Goal: Task Accomplishment & Management: Use online tool/utility

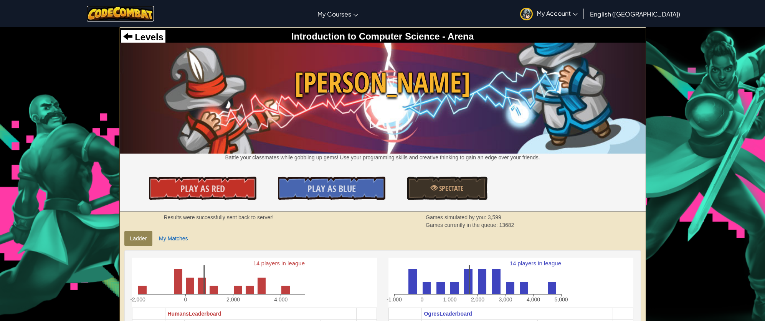
click at [137, 18] on img at bounding box center [120, 14] width 67 height 16
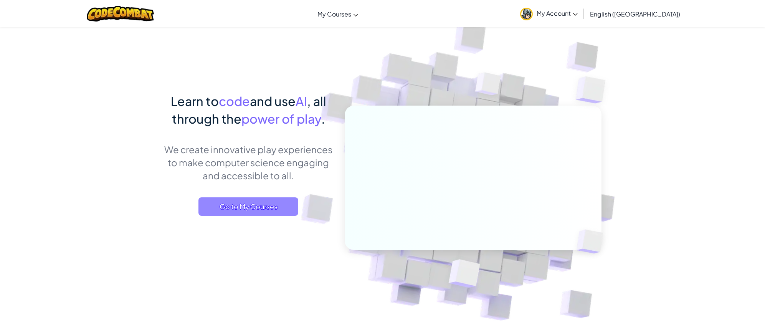
click at [282, 207] on span "Go to My Courses" at bounding box center [248, 206] width 100 height 18
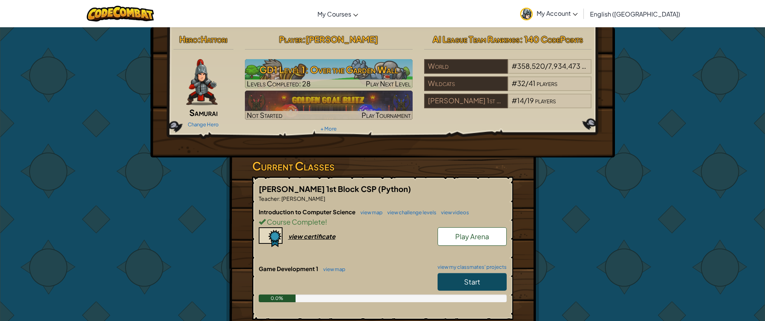
click at [474, 279] on span "Start" at bounding box center [472, 281] width 16 height 9
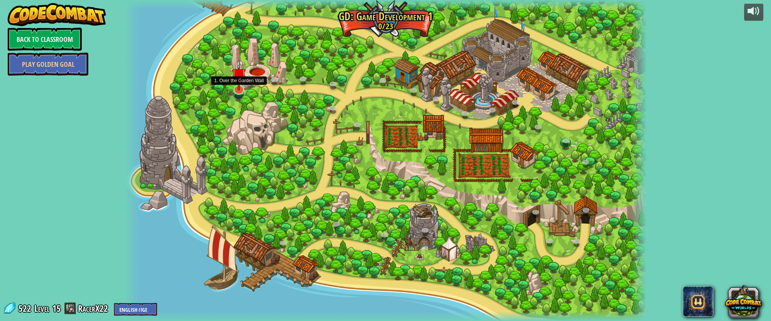
click at [236, 85] on img at bounding box center [239, 75] width 14 height 32
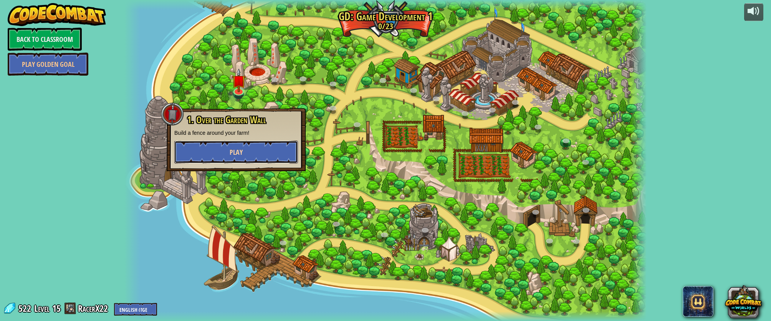
click at [262, 154] on button "Play" at bounding box center [236, 152] width 124 height 23
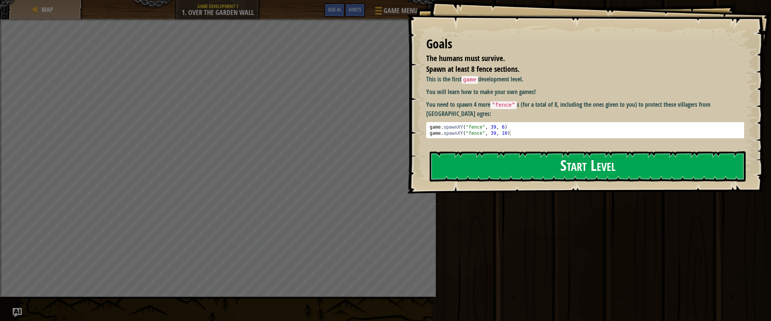
click at [476, 172] on button "Start Level" at bounding box center [588, 166] width 316 height 30
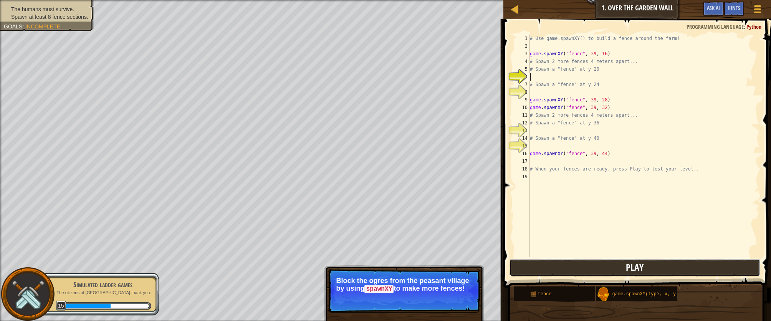
click at [550, 271] on button "Play" at bounding box center [634, 268] width 250 height 18
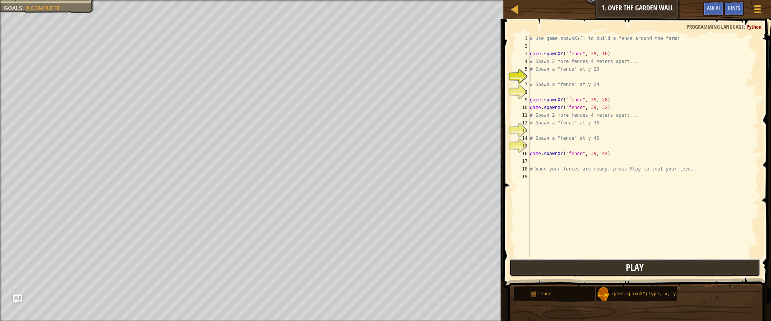
click at [648, 270] on button "Play" at bounding box center [634, 268] width 250 height 18
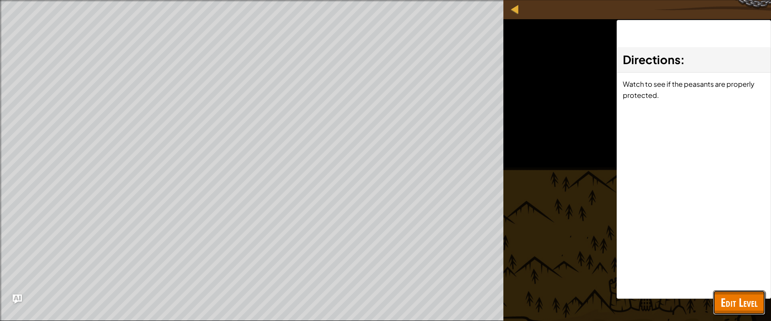
click at [737, 301] on span "Edit Level" at bounding box center [739, 302] width 37 height 16
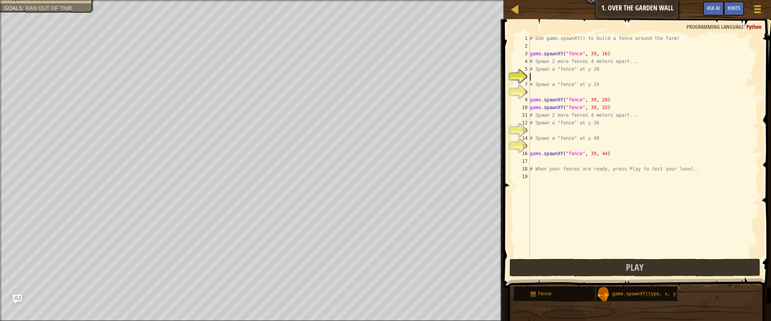
click at [538, 74] on div "# Use game.spawnXY() to build a fence around the farm! game . spawnXY ( "fence"…" at bounding box center [643, 154] width 231 height 238
click at [547, 143] on div "# Use game.spawnXY() to build a fence around the farm! game . spawnXY ( "fence"…" at bounding box center [643, 154] width 231 height 238
click at [566, 78] on div "# Use game.spawnXY() to build a fence around the farm! game . spawnXY ( "fence"…" at bounding box center [643, 154] width 231 height 238
click at [547, 86] on div "game. s pawnXY press enter" at bounding box center [600, 95] width 145 height 28
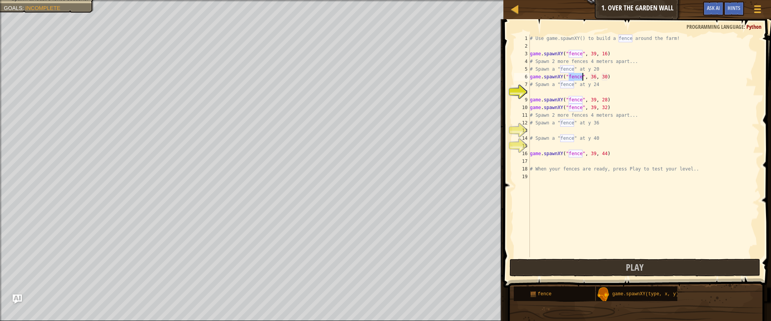
click at [594, 77] on div "# Use game.spawnXY() to build a fence around the farm! game . spawnXY ( "fence"…" at bounding box center [643, 154] width 231 height 238
click at [607, 76] on div "# Use game.spawnXY() to build a fence around the farm! game . spawnXY ( "fence"…" at bounding box center [643, 154] width 231 height 238
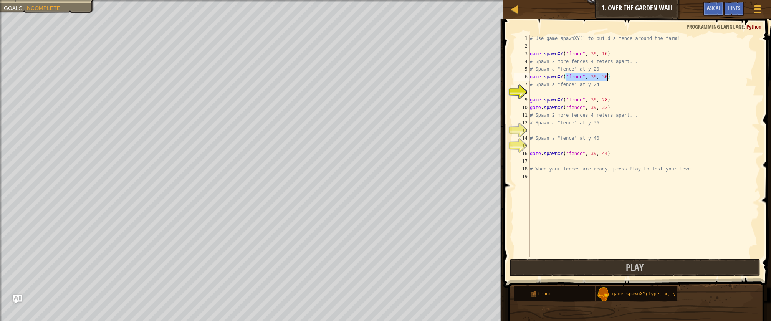
click at [606, 77] on div "# Use game.spawnXY() to build a fence around the farm! game . spawnXY ( "fence"…" at bounding box center [643, 154] width 231 height 238
type textarea "game.spawnXY("fence", 39, 39)"
click at [615, 264] on button "Play" at bounding box center [634, 268] width 250 height 18
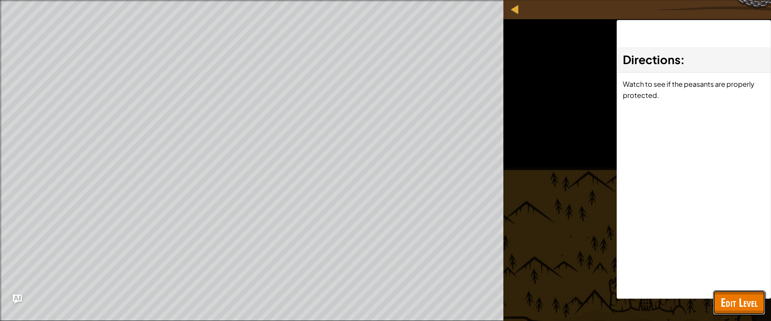
click at [722, 302] on span "Edit Level" at bounding box center [739, 302] width 37 height 16
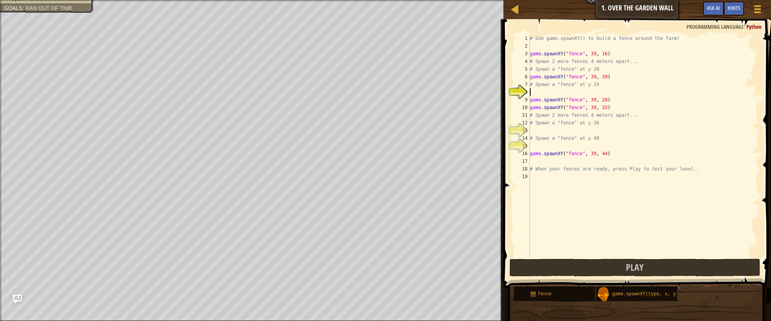
scroll to position [3, 0]
click at [546, 93] on div "# Use game.spawnXY() to build a fence around the farm! game . spawnXY ( "fence"…" at bounding box center [643, 154] width 231 height 238
click at [546, 99] on div "g ame.spawnXY press enter" at bounding box center [600, 111] width 145 height 28
click at [605, 76] on div "# Use game.spawnXY() to build a fence around the farm! game . spawnXY ( "fence"…" at bounding box center [643, 154] width 231 height 238
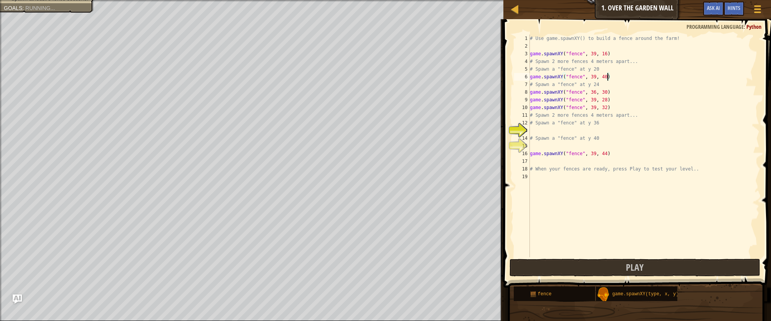
scroll to position [3, 6]
click at [594, 92] on div "# Use game.spawnXY() to build a fence around the farm! game . spawnXY ( "fence"…" at bounding box center [643, 154] width 231 height 238
click at [605, 91] on div "# Use game.spawnXY() to build a fence around the farm! game . spawnXY ( "fence"…" at bounding box center [643, 154] width 231 height 238
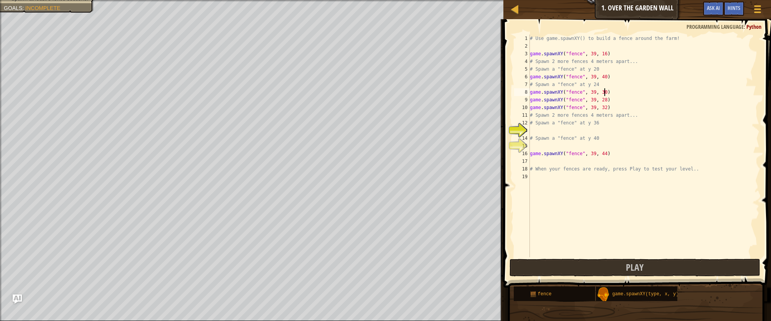
click at [605, 91] on div "# Use game.spawnXY() to build a fence around the farm! game . spawnXY ( "fence"…" at bounding box center [643, 154] width 231 height 238
type textarea "game.spawnXY("fence", 39, 34)"
click at [549, 132] on div "# Use game.spawnXY() to build a fence around the farm! game . spawnXY ( "fence"…" at bounding box center [643, 154] width 231 height 238
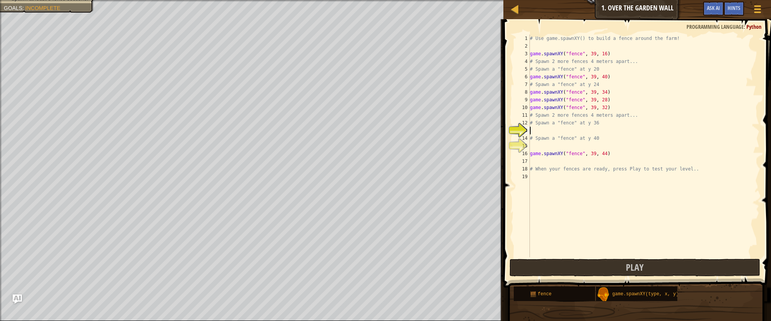
scroll to position [3, 0]
click at [549, 136] on div "game. s pawnXY press enter" at bounding box center [600, 149] width 145 height 28
click at [605, 132] on div "# Use game.spawnXY() to build a fence around the farm! game . spawnXY ( "fence"…" at bounding box center [643, 154] width 231 height 238
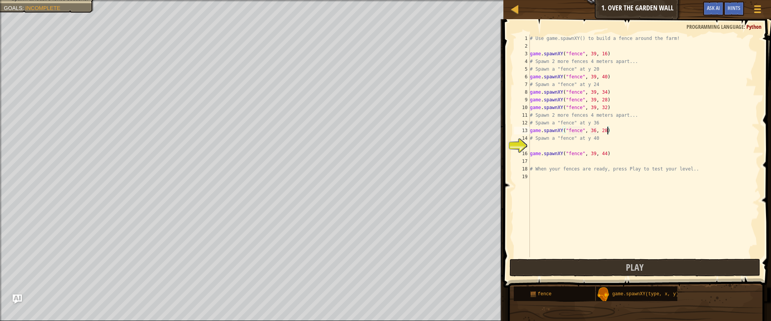
click at [597, 131] on div "# Use game.spawnXY() to build a fence around the farm! game . spawnXY ( "fence"…" at bounding box center [643, 154] width 231 height 238
click at [607, 131] on div "# Use game.spawnXY() to build a fence around the farm! game . spawnXY ( "fence"…" at bounding box center [643, 154] width 231 height 238
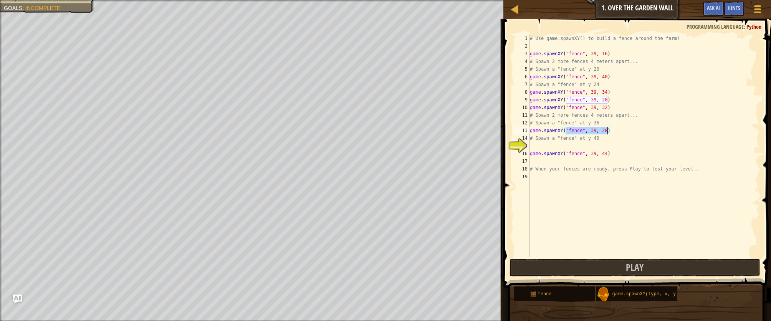
click at [607, 132] on div "# Use game.spawnXY() to build a fence around the farm! game . spawnXY ( "fence"…" at bounding box center [643, 154] width 231 height 238
click at [606, 132] on div "# Use game.spawnXY() to build a fence around the farm! game . spawnXY ( "fence"…" at bounding box center [643, 154] width 231 height 238
click at [606, 131] on div "# Use game.spawnXY() to build a fence around the farm! game . spawnXY ( "fence"…" at bounding box center [643, 154] width 231 height 238
type textarea "game.spawnXY("fence", 39, 20)"
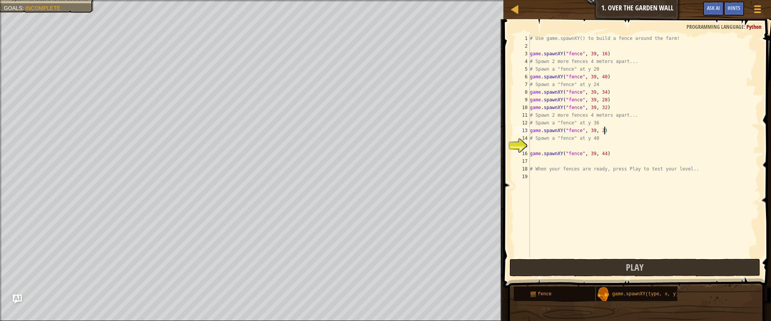
scroll to position [3, 6]
click at [566, 148] on div "# Use game.spawnXY() to build a fence around the farm! game . spawnXY ( "fence"…" at bounding box center [643, 154] width 231 height 238
type textarea "f"
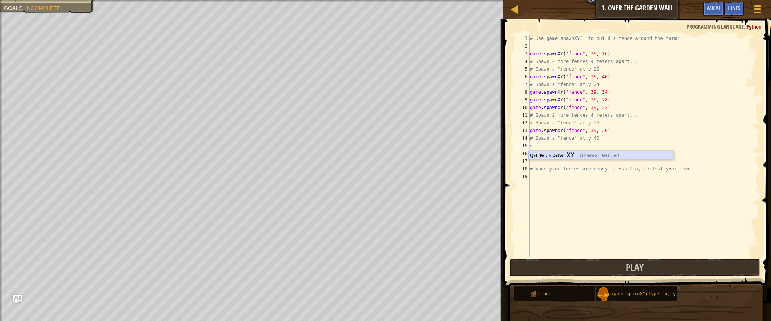
click at [564, 152] on div "game. s pawnXY press enter" at bounding box center [600, 164] width 145 height 28
click at [593, 146] on div "# Use game.spawnXY() to build a fence around the farm! game . spawnXY ( "fence"…" at bounding box center [643, 154] width 231 height 238
click at [606, 145] on div "# Use game.spawnXY() to build a fence around the farm! game . spawnXY ( "fence"…" at bounding box center [643, 154] width 231 height 238
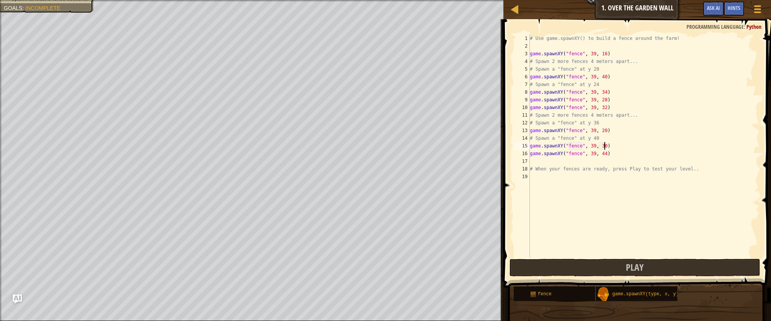
click at [606, 145] on div "# Use game.spawnXY() to build a fence around the farm! game . spawnXY ( "fence"…" at bounding box center [643, 154] width 231 height 238
type textarea "game.spawnXY("fence", 39, 25)"
click at [596, 265] on button "Play" at bounding box center [634, 268] width 250 height 18
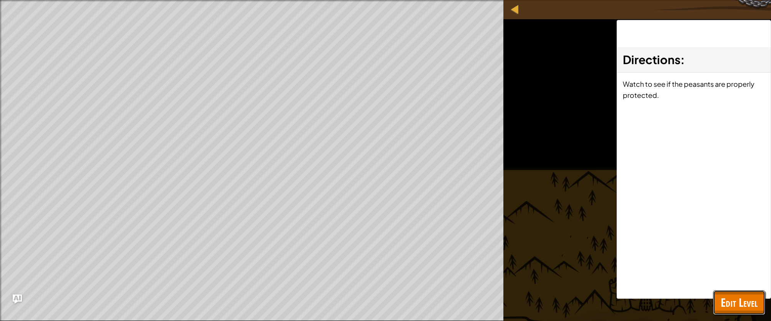
click at [744, 306] on div "Map Game Development 1 1. Over the Garden Wall Game Menu Done Hints Ask AI 1 הה…" at bounding box center [385, 160] width 771 height 321
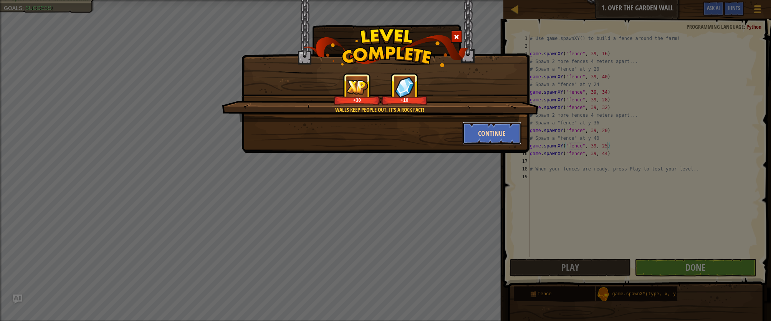
click at [489, 136] on button "Continue" at bounding box center [492, 133] width 60 height 23
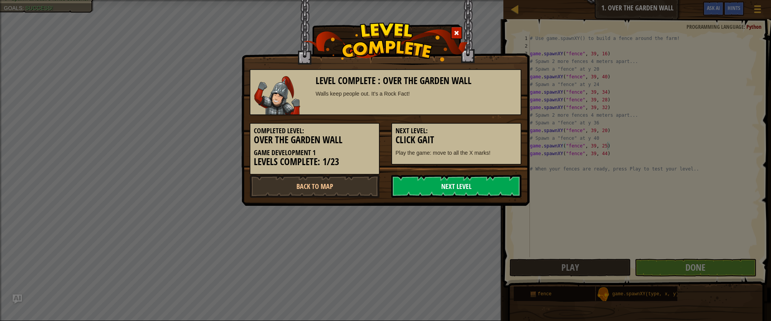
click at [468, 184] on link "Next Level" at bounding box center [456, 186] width 130 height 23
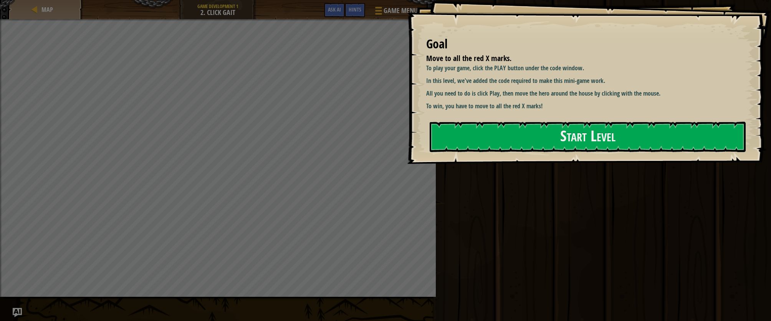
click at [418, 152] on div "Goal Move to all the red X marks. To play your game, click the PLAY button unde…" at bounding box center [589, 82] width 364 height 164
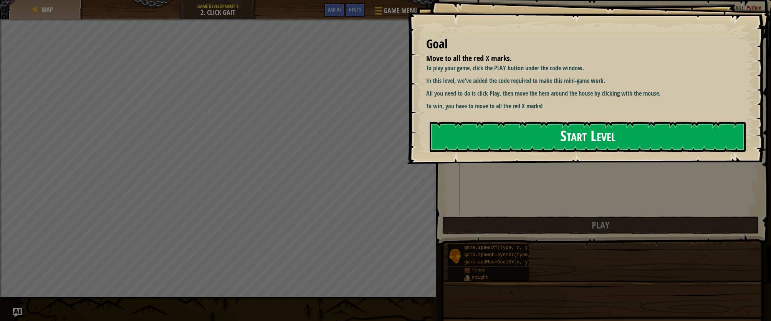
click at [480, 133] on button "Start Level" at bounding box center [588, 137] width 316 height 30
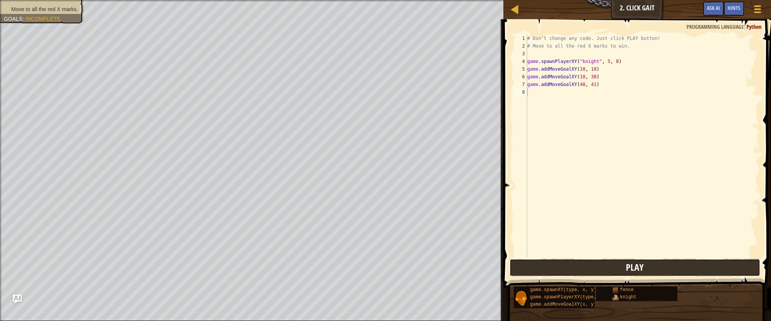
click at [625, 270] on button "Play" at bounding box center [634, 268] width 250 height 18
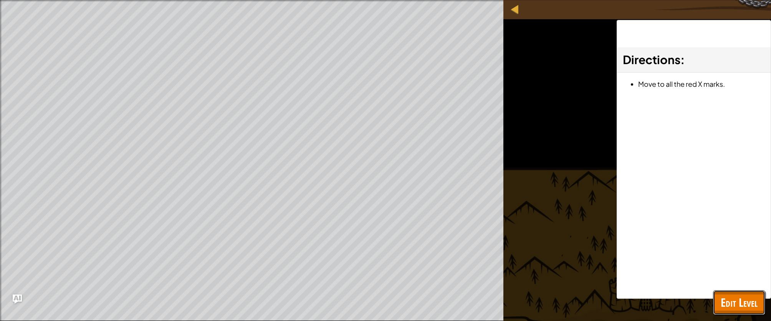
click at [726, 305] on span "Edit Level" at bounding box center [739, 302] width 37 height 16
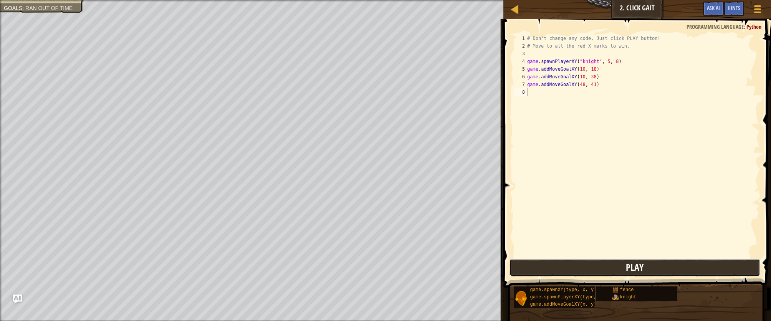
click at [649, 269] on button "Play" at bounding box center [634, 268] width 250 height 18
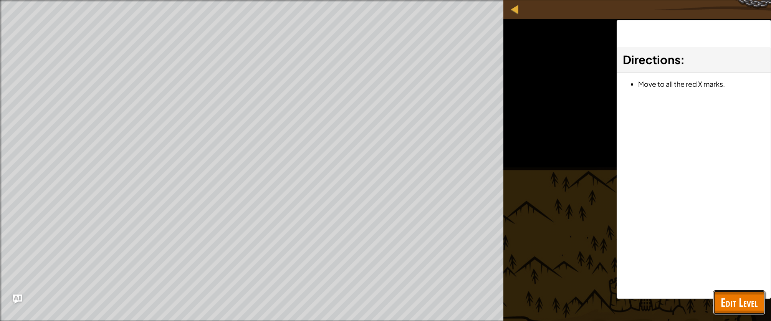
click at [751, 310] on button "Edit Level" at bounding box center [739, 302] width 52 height 25
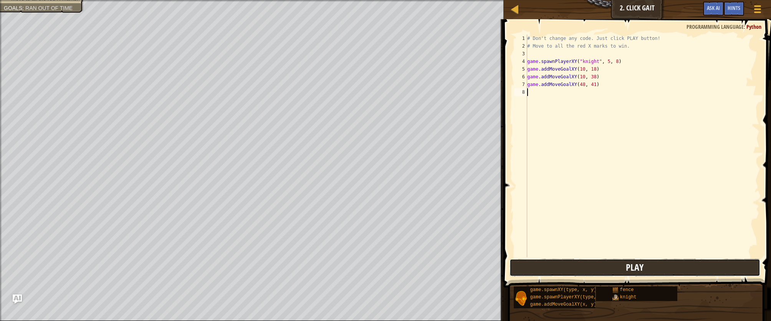
click at [603, 260] on button "Play" at bounding box center [634, 268] width 250 height 18
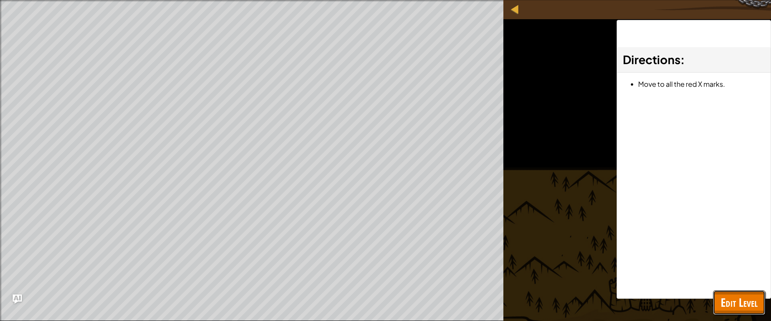
click at [740, 307] on span "Edit Level" at bounding box center [739, 302] width 37 height 16
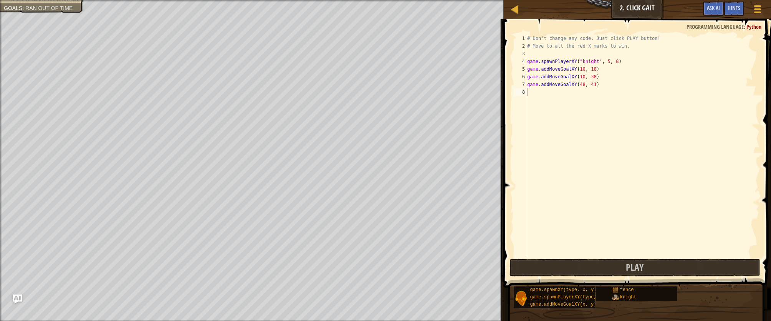
click at [595, 86] on div "# Don't change any code. Just click PLAY button! # Move to all the red X marks …" at bounding box center [643, 154] width 234 height 238
click at [594, 86] on div "# Don't change any code. Just click PLAY button! # Move to all the red X marks …" at bounding box center [643, 154] width 234 height 238
click at [594, 84] on div "# Don't change any code. Just click PLAY button! # Move to all the red X marks …" at bounding box center [643, 154] width 234 height 238
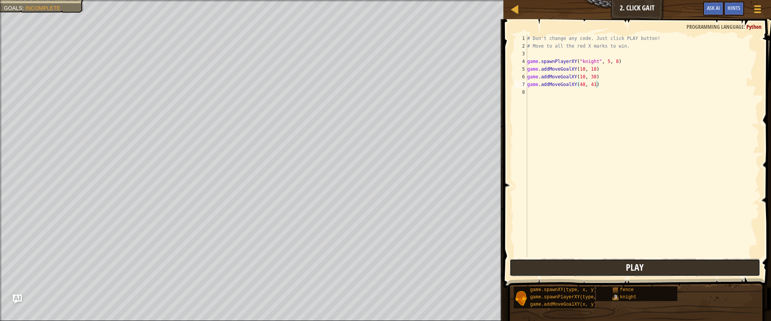
click at [671, 273] on button "Play" at bounding box center [634, 268] width 250 height 18
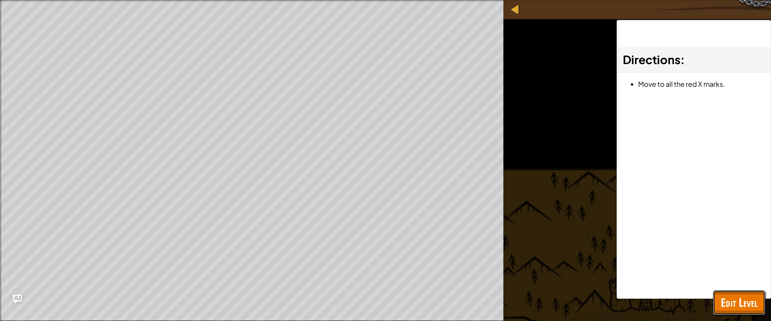
click at [747, 313] on button "Edit Level" at bounding box center [739, 302] width 52 height 25
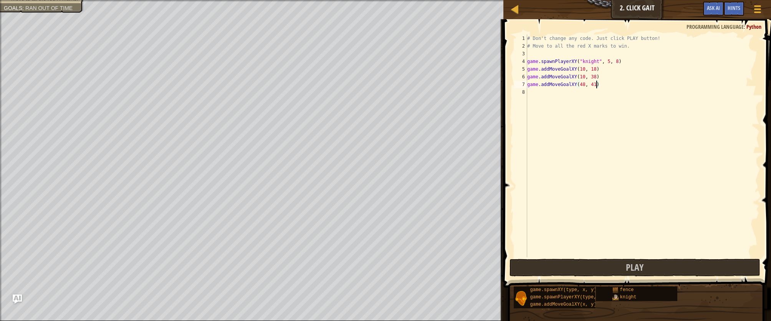
click at [595, 84] on div "# Don't change any code. Just click PLAY button! # Move to all the red X marks …" at bounding box center [643, 154] width 234 height 238
click at [595, 86] on div "# Don't change any code. Just click PLAY button! # Move to all the red X marks …" at bounding box center [643, 154] width 234 height 238
click at [632, 272] on span "Play" at bounding box center [635, 267] width 18 height 12
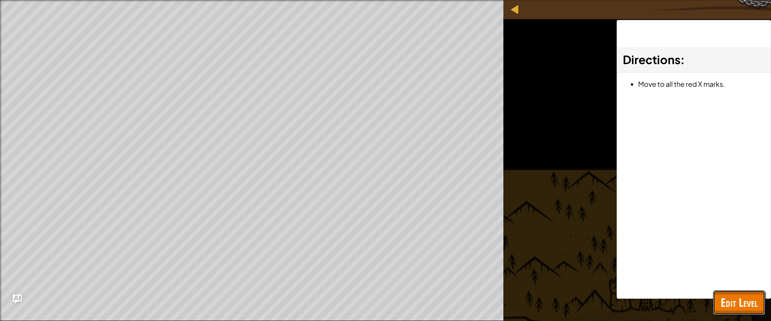
click at [723, 300] on span "Edit Level" at bounding box center [739, 302] width 37 height 16
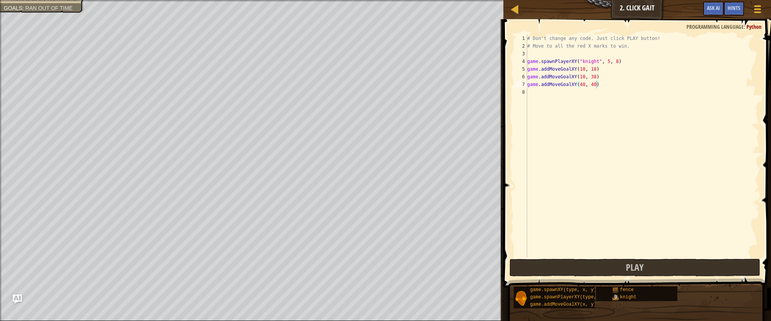
click at [598, 83] on div "# Don't change any code. Just click PLAY button! # Move to all the red X marks …" at bounding box center [643, 154] width 234 height 238
type textarea "game.addMoveGoalXY(48, 41)"
click at [626, 264] on button "Play" at bounding box center [634, 268] width 250 height 18
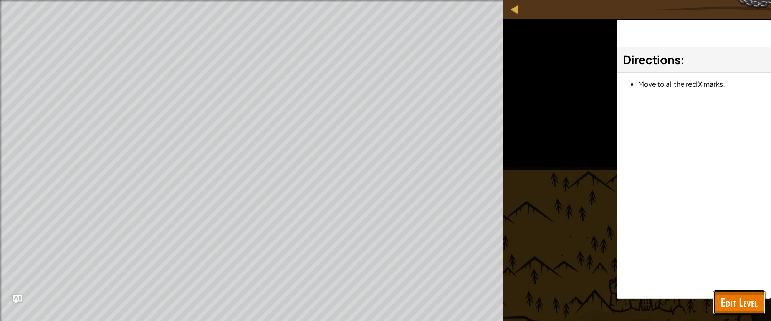
click at [742, 309] on span "Edit Level" at bounding box center [739, 302] width 37 height 16
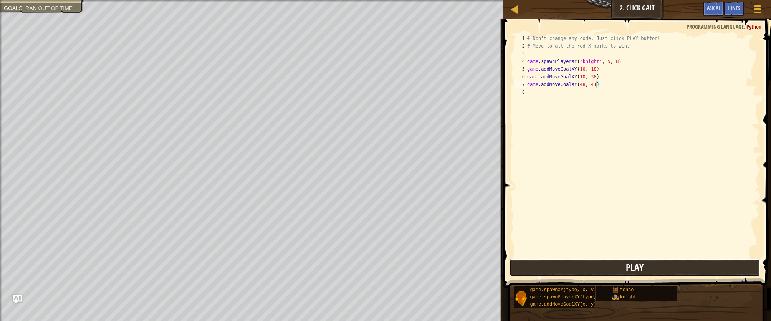
click at [577, 262] on button "Play" at bounding box center [634, 268] width 250 height 18
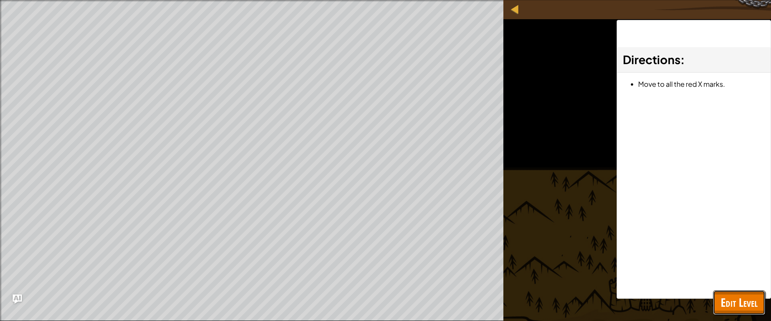
click at [727, 308] on span "Edit Level" at bounding box center [739, 302] width 37 height 16
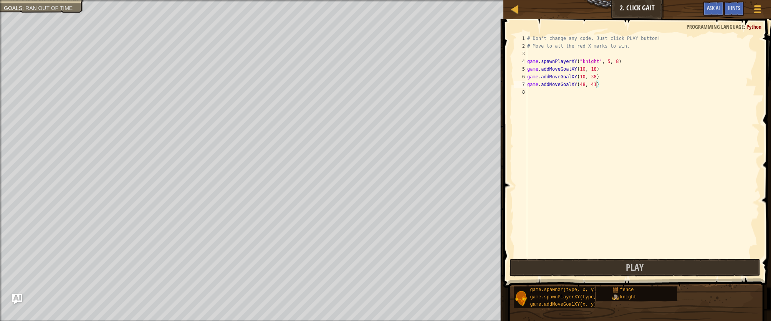
click at [14, 299] on img "Ask AI" at bounding box center [17, 299] width 10 height 10
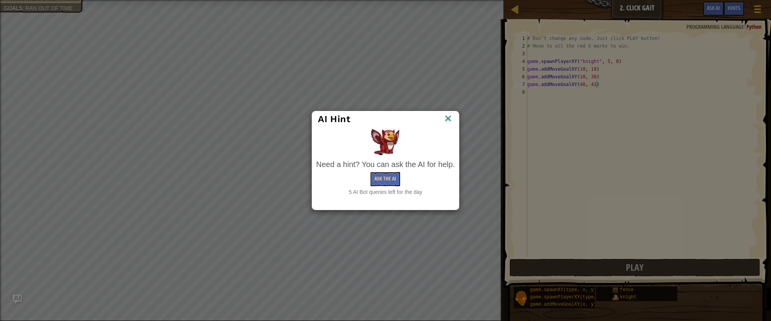
click at [448, 121] on img at bounding box center [448, 119] width 10 height 12
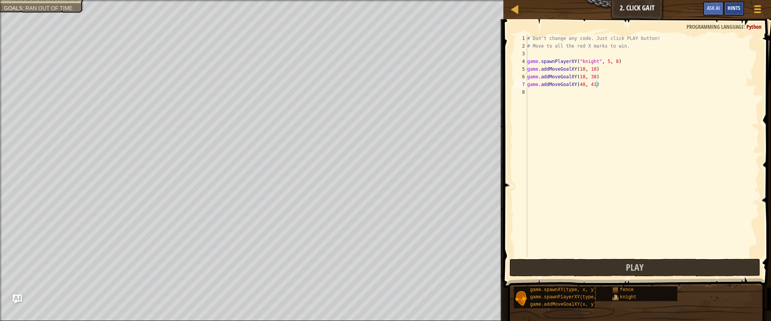
click at [733, 8] on span "Hints" at bounding box center [734, 7] width 13 height 7
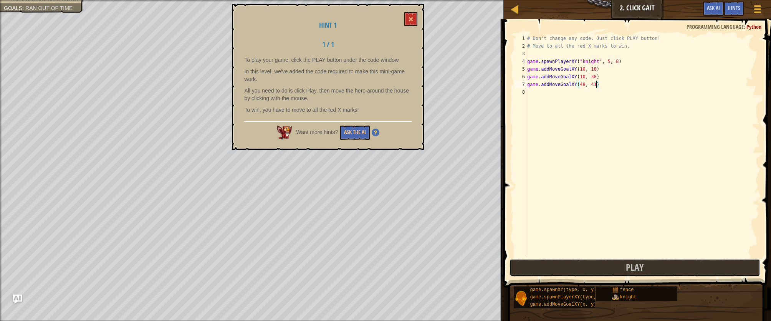
click at [590, 265] on button "Play" at bounding box center [634, 268] width 250 height 18
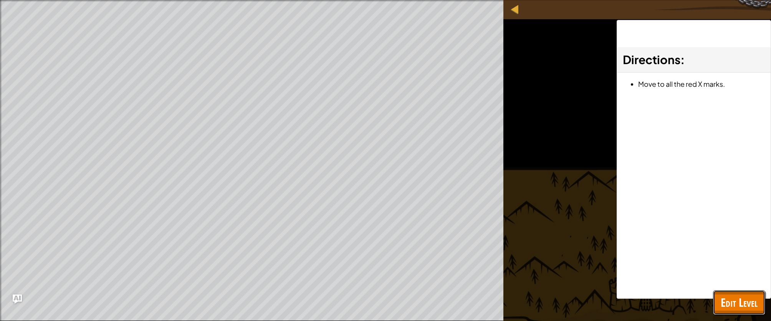
click at [731, 301] on span "Edit Level" at bounding box center [739, 302] width 37 height 16
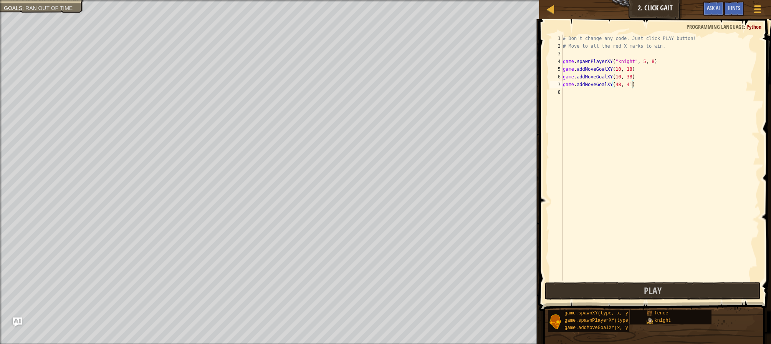
click at [660, 8] on div "Map Game Development 1 2. Click Gait Game Menu Done Hints Ask AI" at bounding box center [655, 9] width 232 height 19
click at [554, 8] on div at bounding box center [551, 9] width 10 height 10
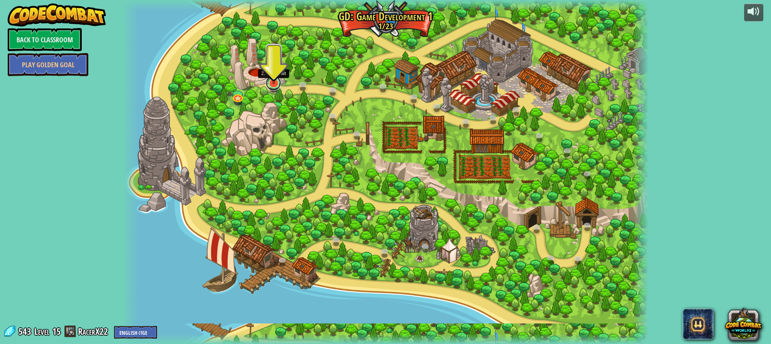
click at [271, 85] on link at bounding box center [273, 82] width 15 height 15
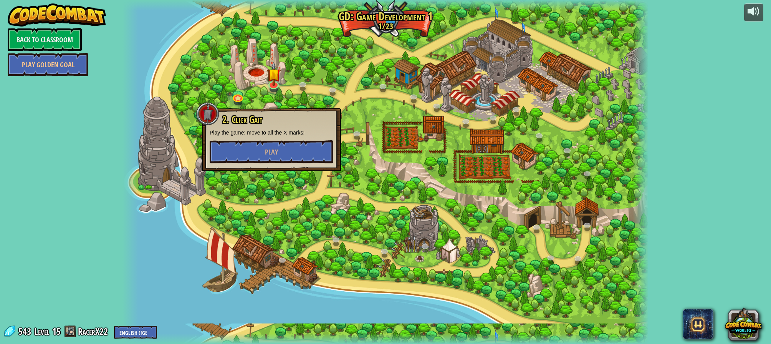
click at [323, 166] on div "2. Click Gait Play the game: move to all the X marks! Play" at bounding box center [271, 139] width 139 height 63
click at [303, 157] on button "Play" at bounding box center [272, 151] width 124 height 23
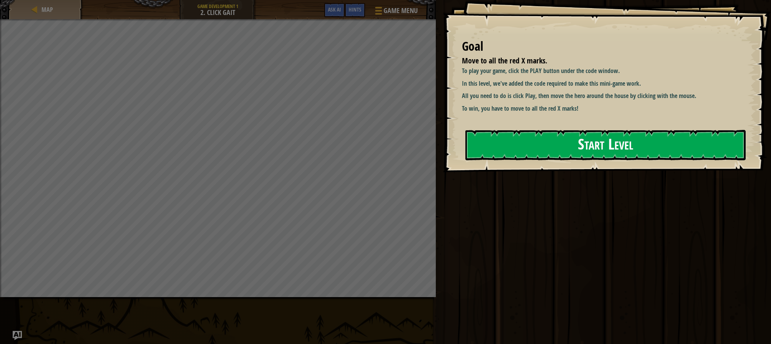
click at [549, 151] on button "Start Level" at bounding box center [605, 145] width 280 height 30
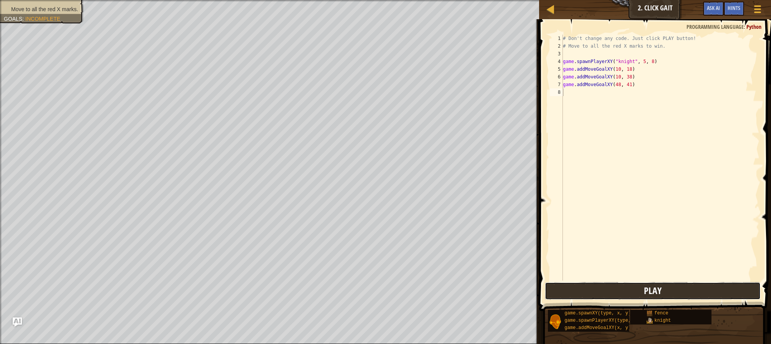
click at [571, 290] on button "Play" at bounding box center [653, 291] width 216 height 18
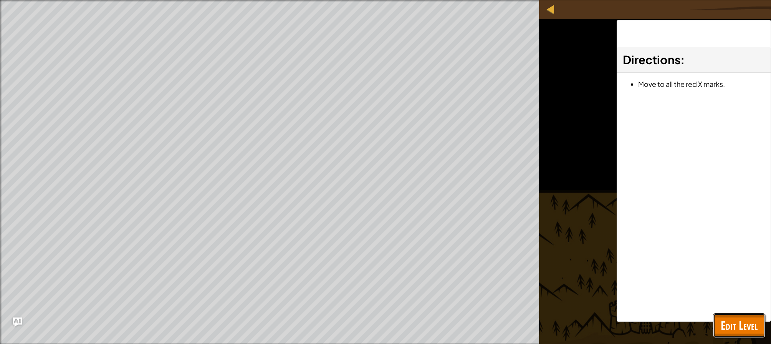
click at [733, 316] on button "Edit Level" at bounding box center [739, 325] width 52 height 25
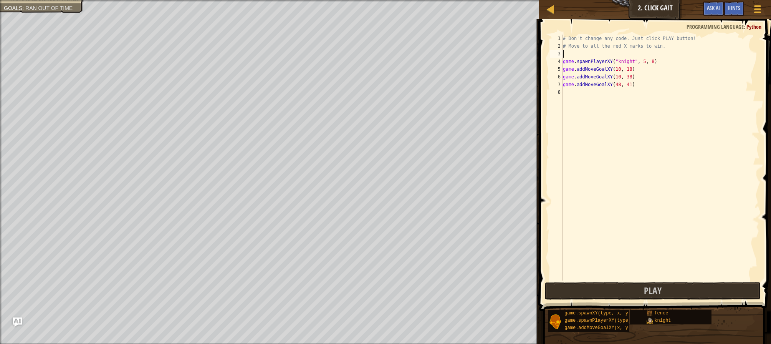
click at [580, 53] on div "# Don't change any code. Just click PLAY button! # Move to all the red X marks …" at bounding box center [660, 165] width 198 height 261
click at [681, 68] on div "# Don't change any code. Just click PLAY button! # Move to all the red X marks …" at bounding box center [660, 165] width 198 height 261
click at [684, 62] on div "# Don't change any code. Just click PLAY button! # Move to all the red X marks …" at bounding box center [660, 165] width 198 height 261
type textarea "game.spawnPlayerXY("knight", 5, 8)"
type textarea "m"
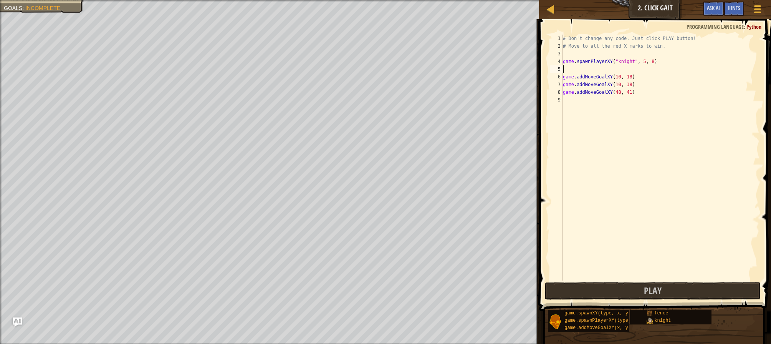
scroll to position [3, 0]
type textarea "game.spawnPlayerXY("knight", 5, 8)"
click at [595, 291] on button "Play" at bounding box center [653, 291] width 216 height 18
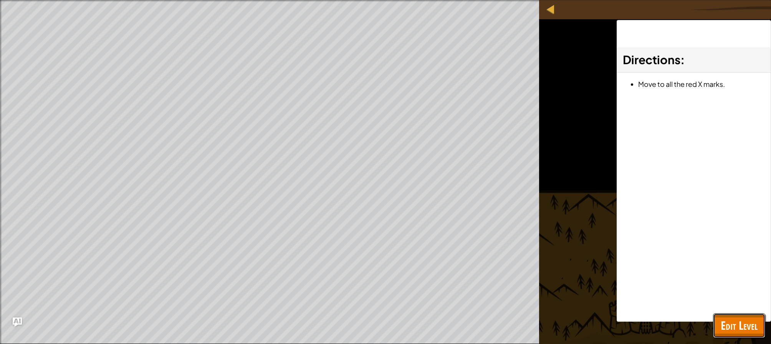
click at [761, 329] on button "Edit Level" at bounding box center [739, 325] width 52 height 25
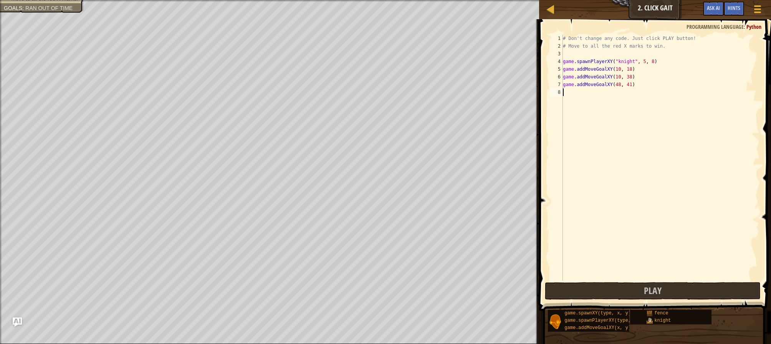
click at [655, 103] on div "# Don't change any code. Just click PLAY button! # Move to all the red X marks …" at bounding box center [660, 165] width 198 height 261
click at [669, 293] on button "Play" at bounding box center [653, 291] width 216 height 18
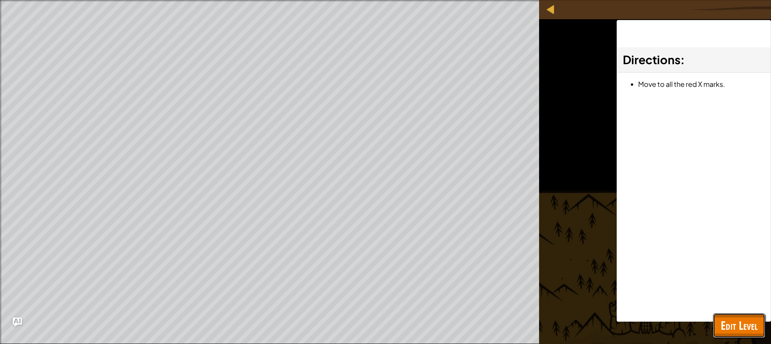
drag, startPoint x: 747, startPoint y: 329, endPoint x: 741, endPoint y: 329, distance: 5.8
click at [746, 329] on span "Edit Level" at bounding box center [739, 325] width 37 height 16
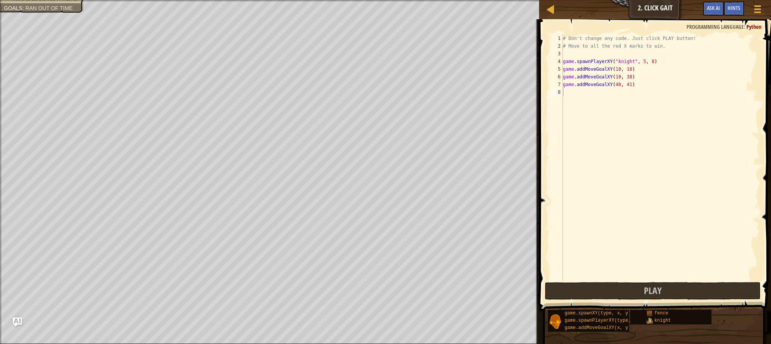
click at [716, 324] on div "game.spawnXY(type, x, y) game.spawnPlayerXY(type, x, y) game.addMoveGoalXY(x, y…" at bounding box center [656, 320] width 218 height 23
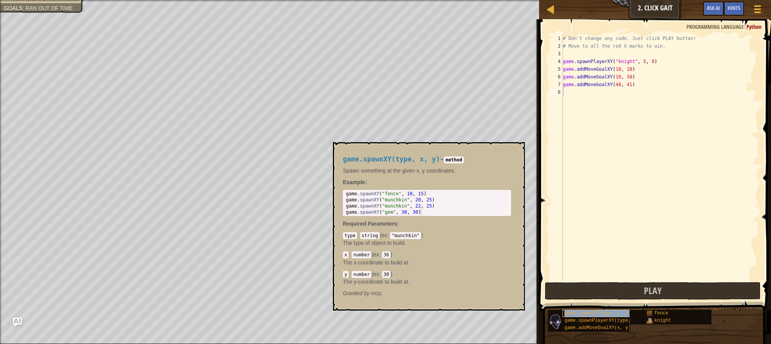
click at [593, 313] on span "game.spawnXY(type, x, y)" at bounding box center [597, 312] width 66 height 5
click at [578, 91] on div "# Don't change any code. Just click PLAY button! # Move to all the red X marks …" at bounding box center [660, 165] width 198 height 261
click at [577, 92] on div "# Don't change any code. Just click PLAY button! # Move to all the red X marks …" at bounding box center [660, 165] width 198 height 261
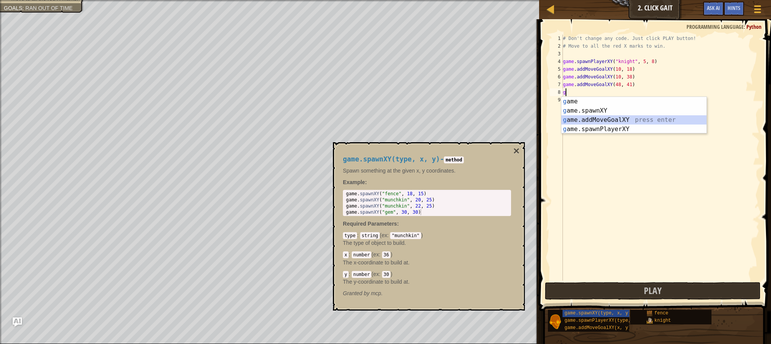
click at [583, 120] on div "g ame press enter g ame.spawnXY press enter g ame.addMoveGoalXY press enter g a…" at bounding box center [633, 124] width 145 height 55
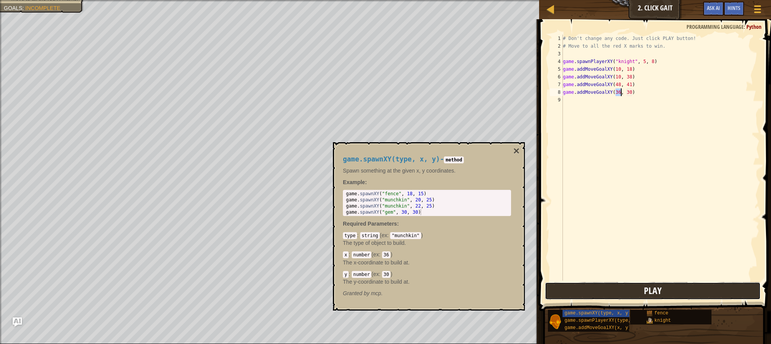
click at [656, 293] on span "Play" at bounding box center [653, 290] width 18 height 12
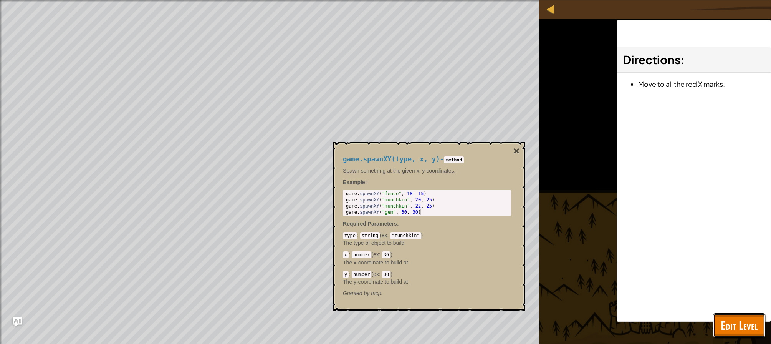
click at [743, 318] on span "Edit Level" at bounding box center [739, 325] width 37 height 16
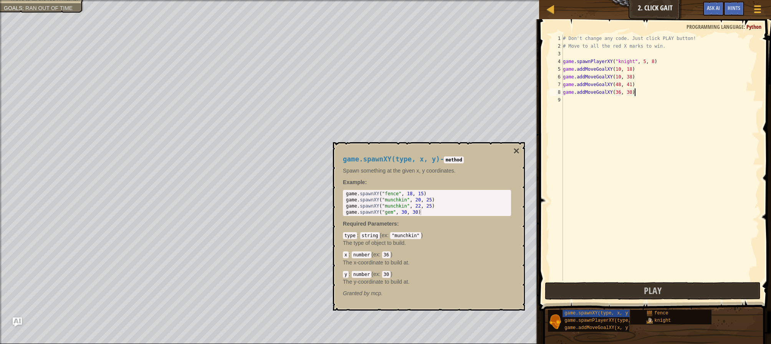
click at [642, 95] on div "# Don't change any code. Just click PLAY button! # Move to all the red X marks …" at bounding box center [660, 165] width 198 height 261
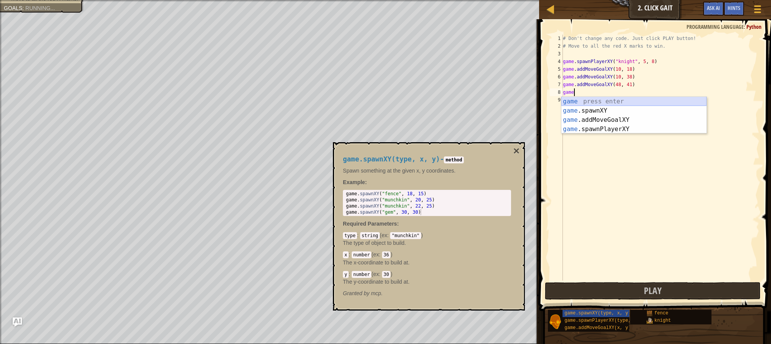
type textarea "g"
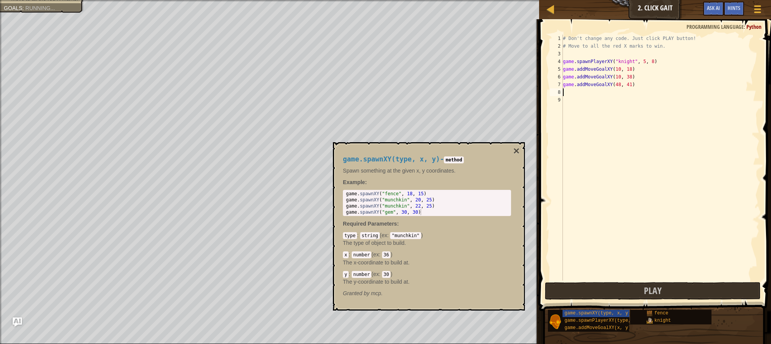
type textarea "game.addMoveGoalXY(48, 41)"
click at [736, 14] on div "Hints" at bounding box center [734, 9] width 20 height 14
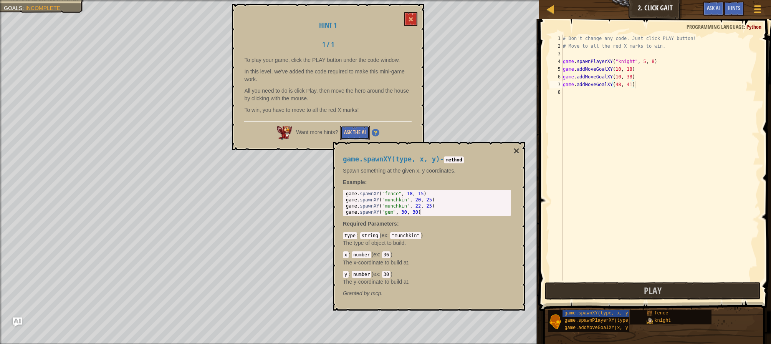
click at [353, 131] on button "Ask the AI" at bounding box center [355, 133] width 30 height 14
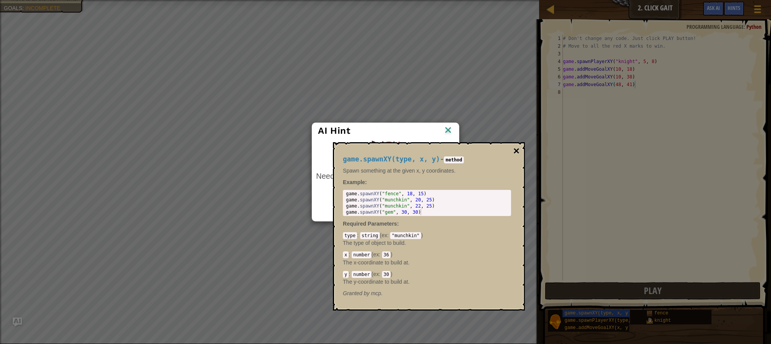
click at [517, 150] on button "×" at bounding box center [516, 151] width 6 height 11
click at [515, 154] on button "×" at bounding box center [516, 151] width 6 height 11
click at [517, 152] on button "×" at bounding box center [516, 151] width 6 height 11
drag, startPoint x: 480, startPoint y: 122, endPoint x: 316, endPoint y: 88, distance: 167.7
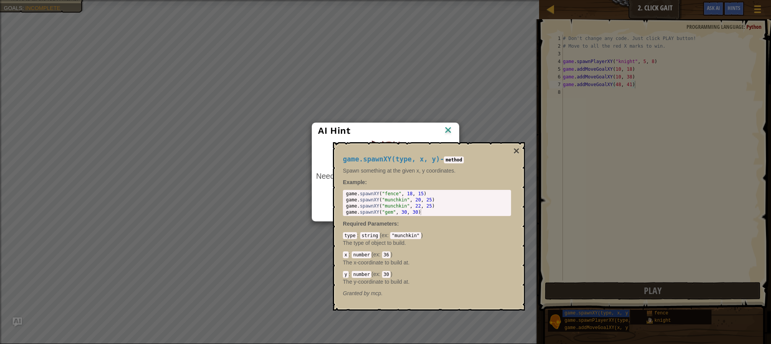
click at [480, 1] on body "Map Game Development 1 2. Click Gait Game Menu Done Hints Ask AI 1 הההההההההההה…" at bounding box center [385, 0] width 771 height 1
drag, startPoint x: 310, startPoint y: 84, endPoint x: 329, endPoint y: 91, distance: 20.9
click at [329, 91] on div "AI Hint Need a hint? You can ask the AI for help. Ask the AI 5 AI Bot queries l…" at bounding box center [385, 172] width 771 height 344
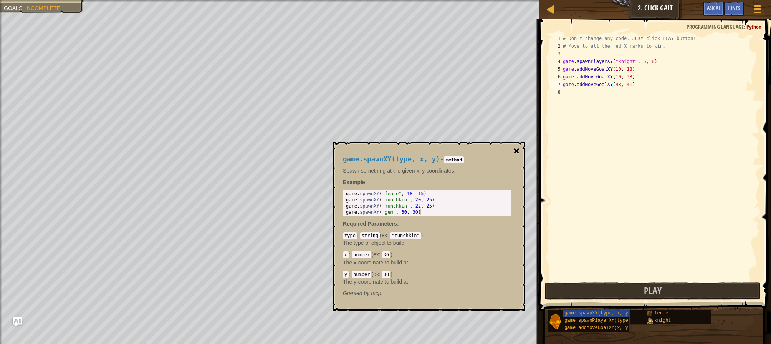
click at [516, 151] on button "×" at bounding box center [516, 151] width 6 height 11
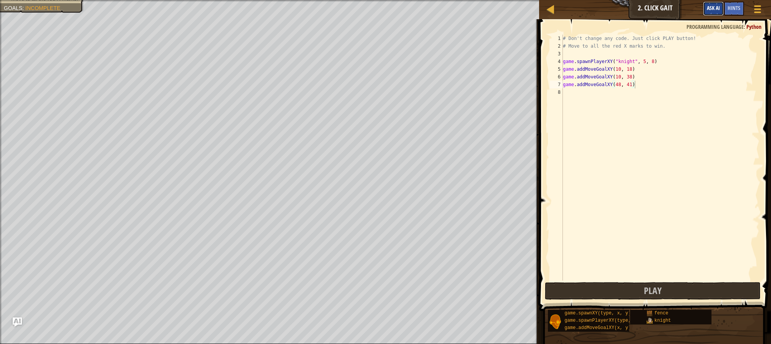
click at [718, 8] on span "Ask AI" at bounding box center [713, 7] width 13 height 7
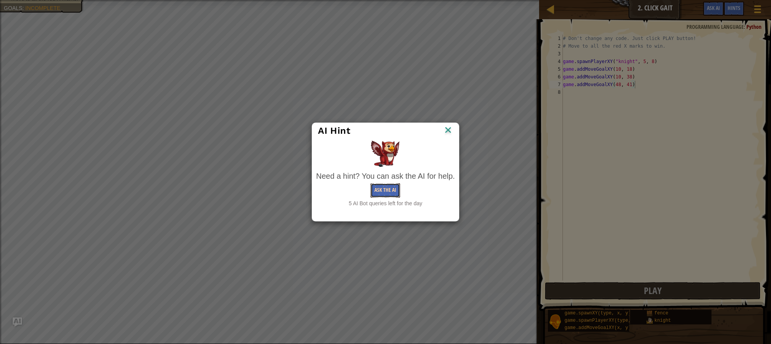
click at [384, 193] on button "Ask the AI" at bounding box center [385, 190] width 30 height 14
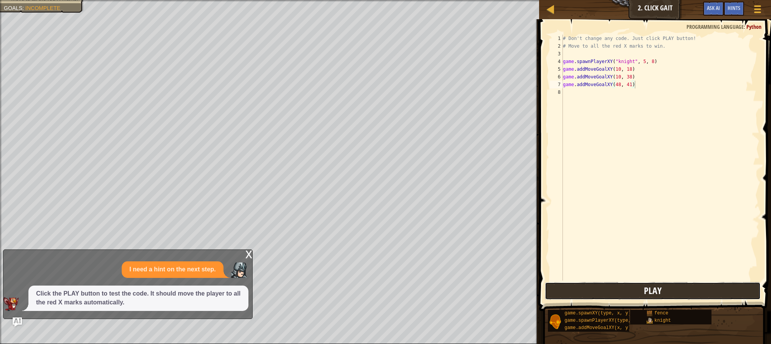
click at [613, 291] on button "Play" at bounding box center [653, 291] width 216 height 18
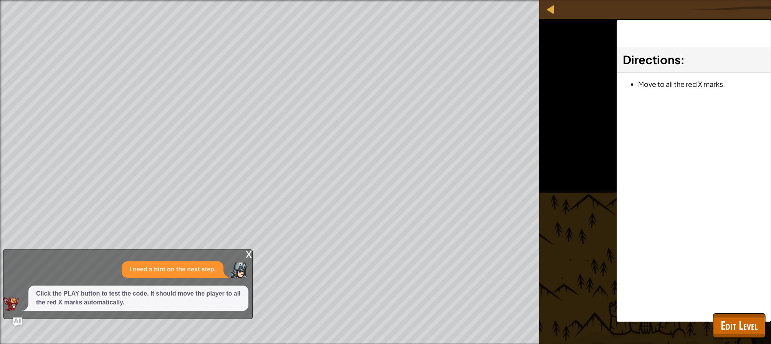
drag, startPoint x: 80, startPoint y: 297, endPoint x: 182, endPoint y: 293, distance: 101.4
click at [128, 301] on p "Click the PLAY button to test the code. It should move the player to all the re…" at bounding box center [138, 298] width 205 height 18
click at [249, 253] on div "x" at bounding box center [248, 254] width 7 height 8
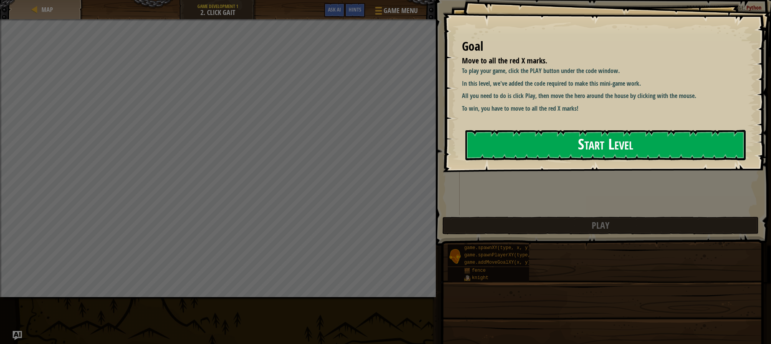
click at [566, 146] on button "Start Level" at bounding box center [605, 145] width 280 height 30
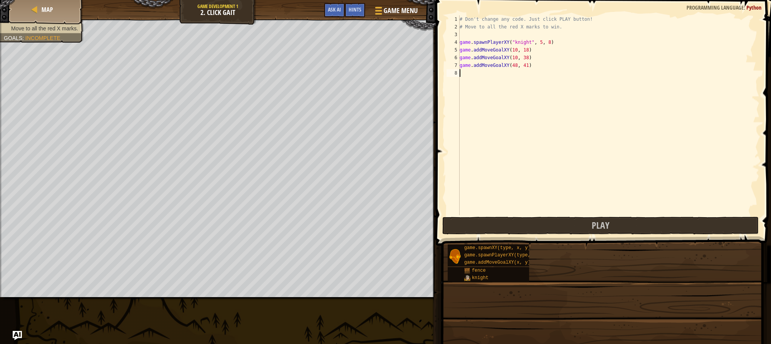
click at [644, 228] on button "Play" at bounding box center [600, 226] width 316 height 18
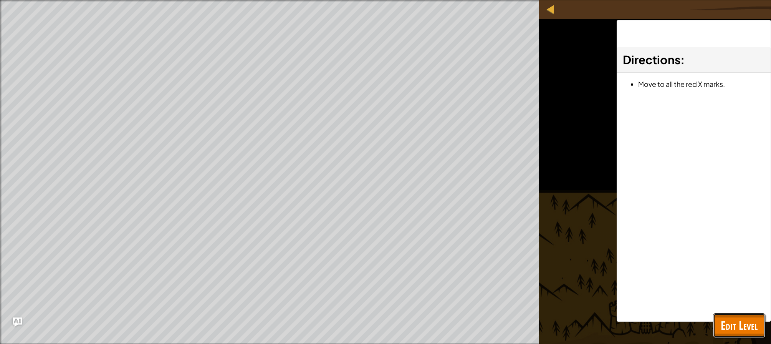
click at [753, 335] on button "Edit Level" at bounding box center [739, 325] width 52 height 25
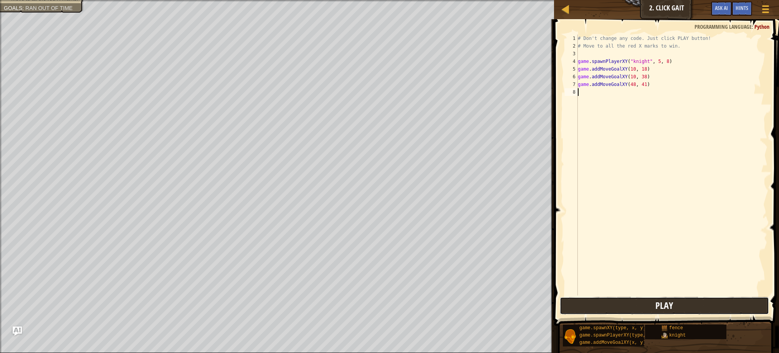
click at [657, 311] on span "Play" at bounding box center [664, 305] width 18 height 12
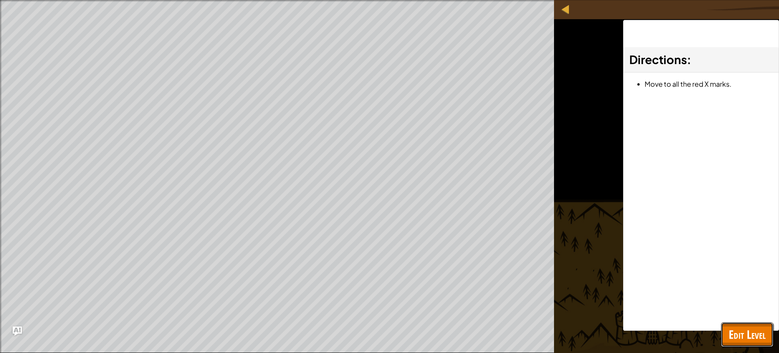
click at [739, 332] on span "Edit Level" at bounding box center [747, 335] width 37 height 16
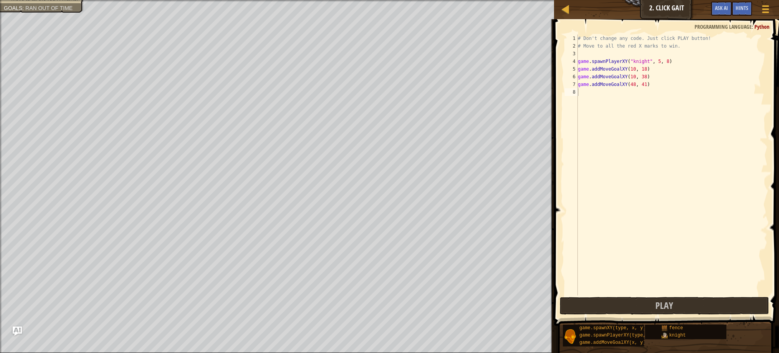
click at [739, 332] on div "game.spawnXY(type, x, y) game.spawnPlayerXY(type, x, y) game.addMoveGoalXY(x, y…" at bounding box center [667, 335] width 211 height 23
drag, startPoint x: 730, startPoint y: 316, endPoint x: 726, endPoint y: 311, distance: 6.6
click at [729, 316] on span at bounding box center [667, 161] width 231 height 329
click at [725, 308] on button "Play" at bounding box center [664, 306] width 209 height 18
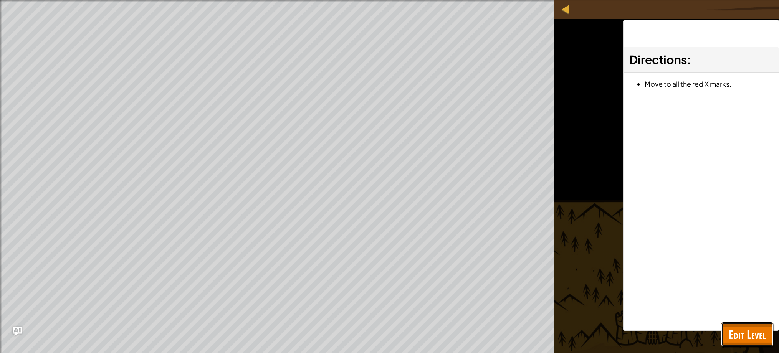
click at [742, 334] on span "Edit Level" at bounding box center [747, 335] width 37 height 16
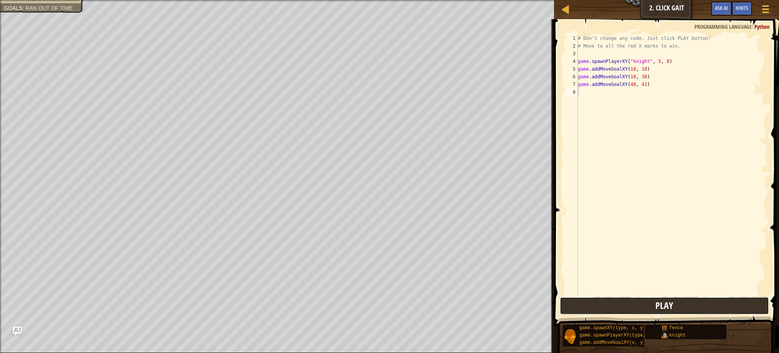
click at [732, 314] on button "Play" at bounding box center [664, 306] width 209 height 18
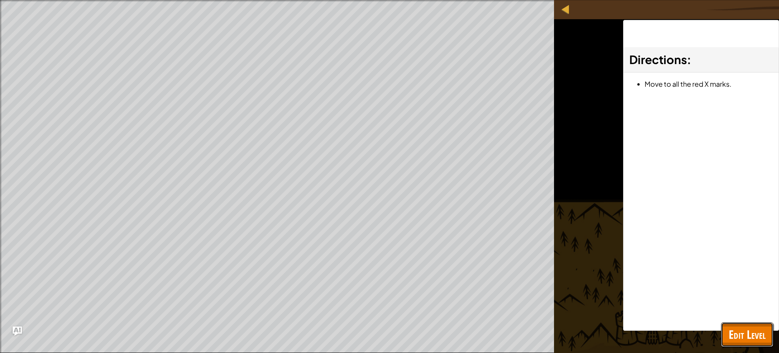
click at [747, 335] on span "Edit Level" at bounding box center [747, 335] width 37 height 16
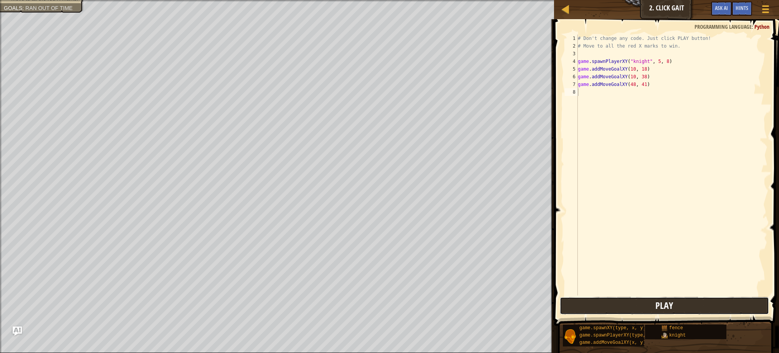
click at [678, 301] on button "Play" at bounding box center [664, 306] width 209 height 18
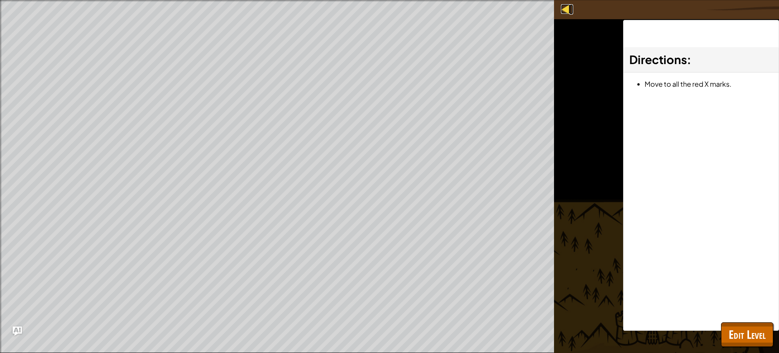
click at [565, 9] on div at bounding box center [566, 9] width 10 height 10
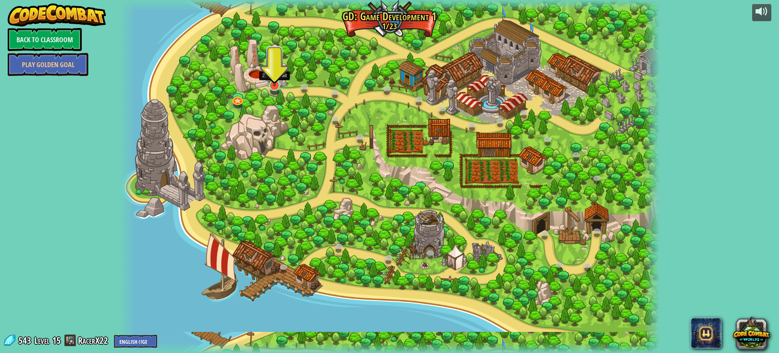
click at [271, 84] on img at bounding box center [274, 69] width 15 height 33
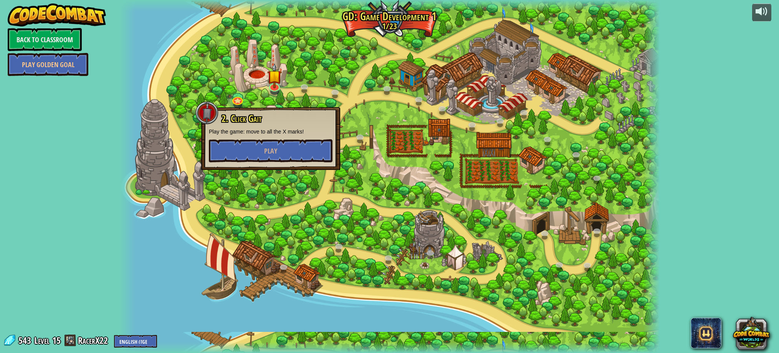
click at [207, 114] on div at bounding box center [206, 112] width 23 height 23
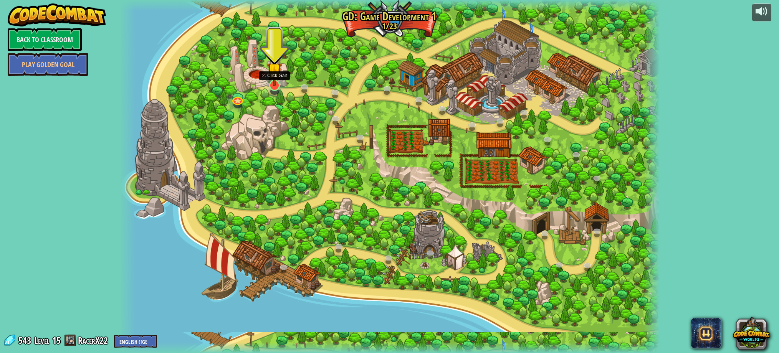
click at [278, 82] on img at bounding box center [274, 69] width 15 height 33
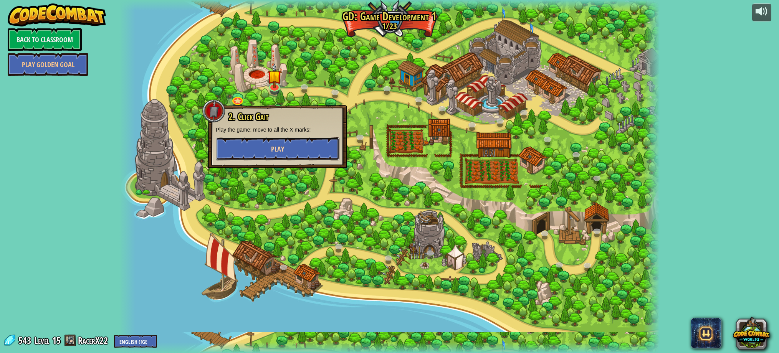
click at [301, 145] on button "Play" at bounding box center [278, 148] width 124 height 23
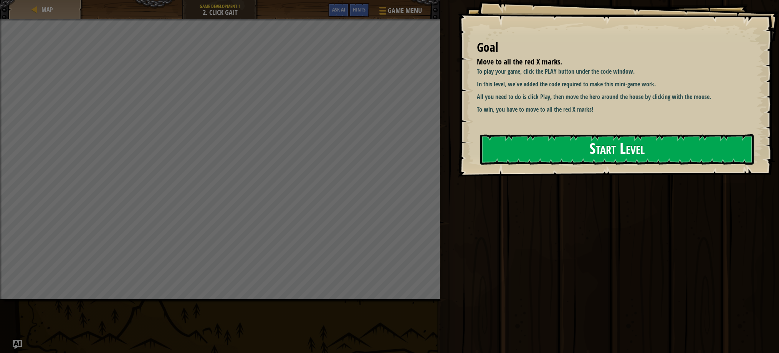
click at [499, 159] on button "Start Level" at bounding box center [616, 149] width 273 height 30
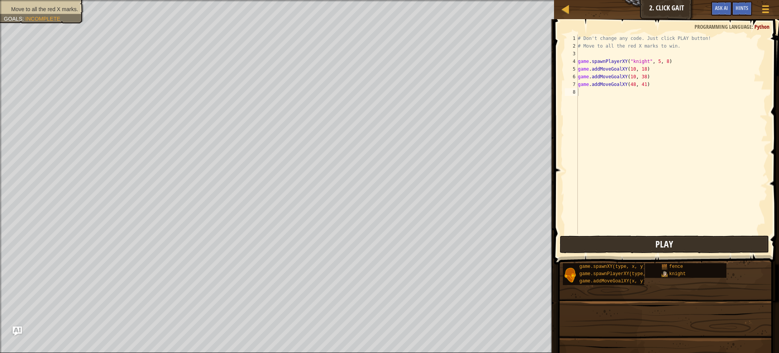
click at [542, 231] on div "Move to all the red X marks. Goals : Incomplete" at bounding box center [277, 176] width 554 height 353
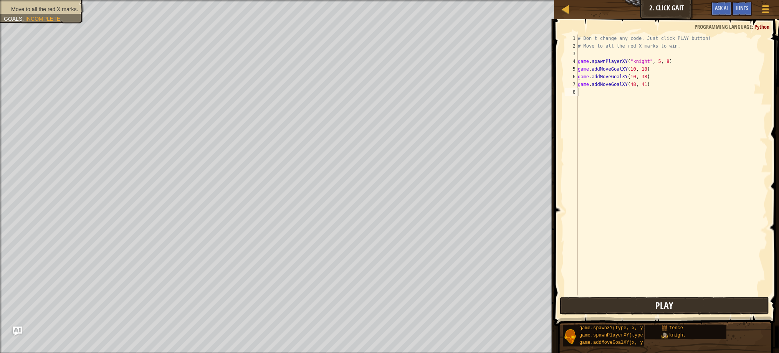
click at [625, 254] on div "# Don't change any code. Just click PLAY button! # Move to all the red X marks …" at bounding box center [671, 173] width 191 height 276
click at [642, 302] on button "Play" at bounding box center [664, 306] width 209 height 18
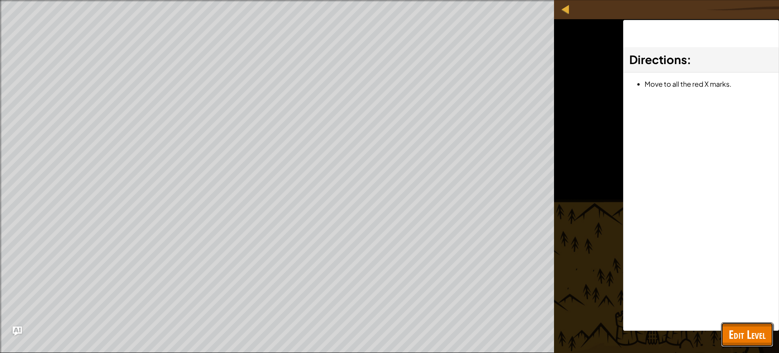
drag, startPoint x: 735, startPoint y: 332, endPoint x: 689, endPoint y: 286, distance: 64.9
click at [731, 329] on span "Edit Level" at bounding box center [747, 335] width 37 height 16
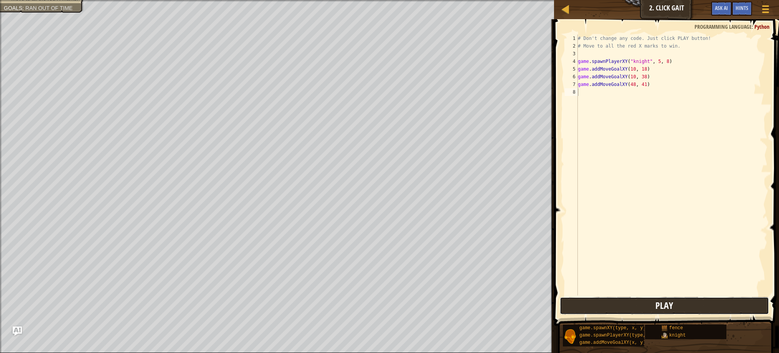
click at [697, 307] on button "Play" at bounding box center [664, 306] width 209 height 18
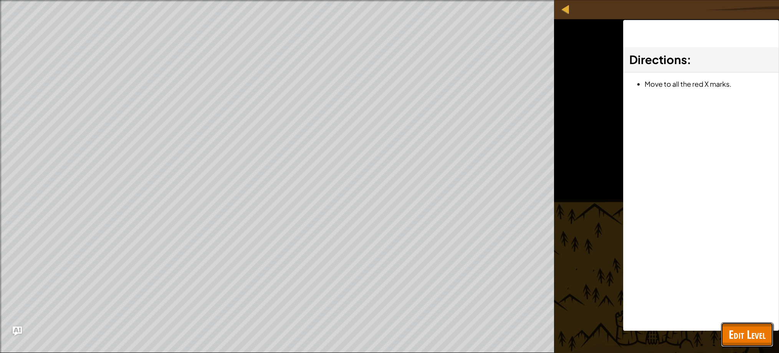
click at [745, 332] on span "Edit Level" at bounding box center [747, 335] width 37 height 16
